Goal: Find specific page/section: Locate a particular part of the current website

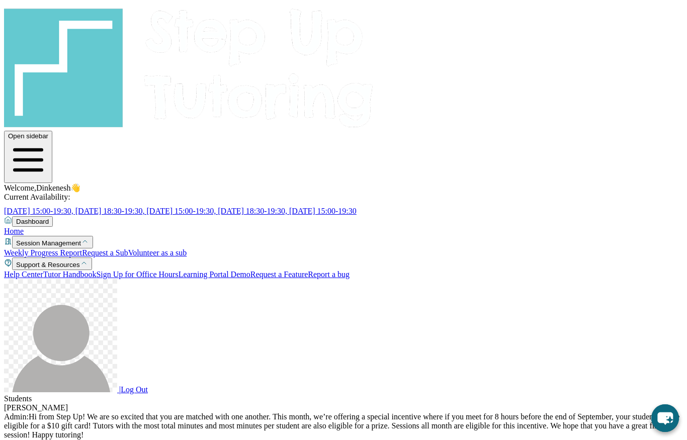
click at [212, 403] on div "[PERSON_NAME]" at bounding box center [343, 407] width 679 height 9
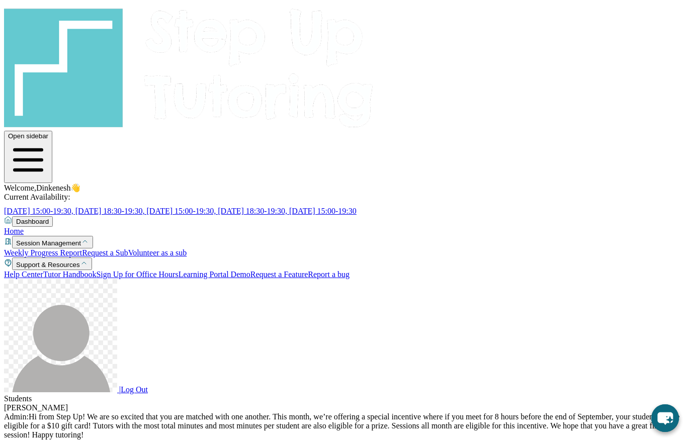
click at [196, 403] on div "[PERSON_NAME]" at bounding box center [343, 407] width 679 height 9
drag, startPoint x: 238, startPoint y: 333, endPoint x: 446, endPoint y: 329, distance: 208.3
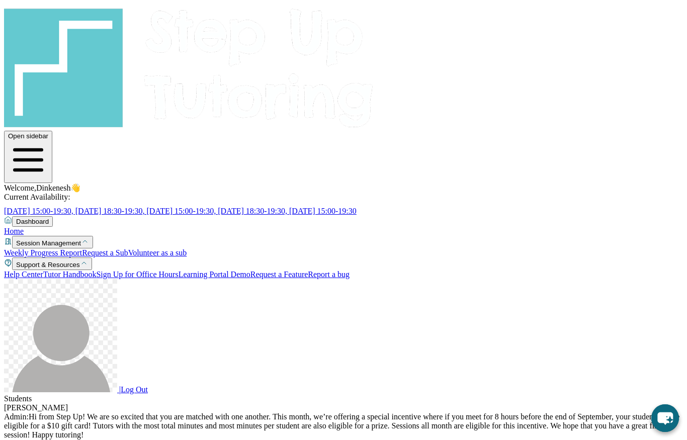
copy li "[URL][DOMAIN_NAME]"
drag, startPoint x: 229, startPoint y: 312, endPoint x: 405, endPoint y: 309, distance: 176.6
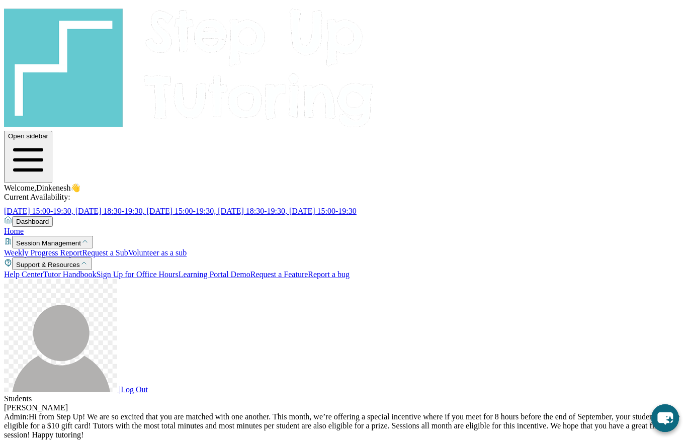
copy li "[URL][DOMAIN_NAME]"
